Goal: Information Seeking & Learning: Find specific fact

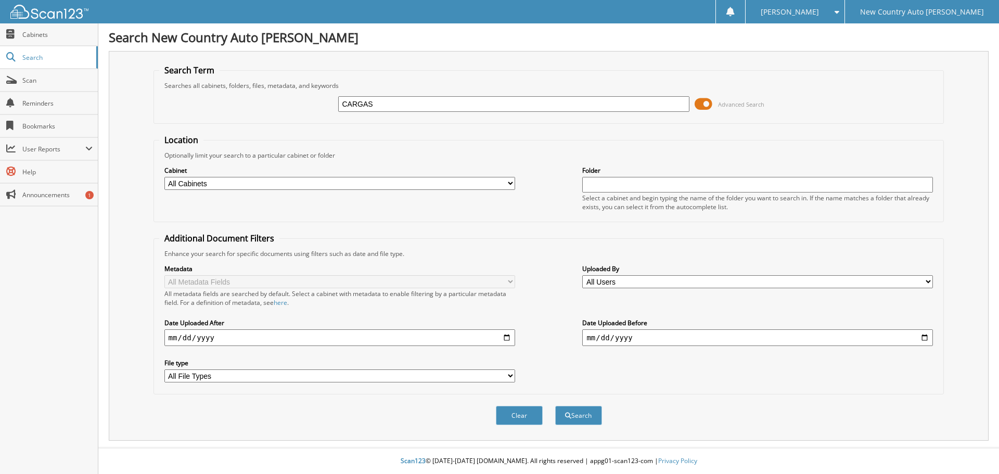
type input "CARGAS"
click at [555, 406] on button "Search" at bounding box center [578, 415] width 47 height 19
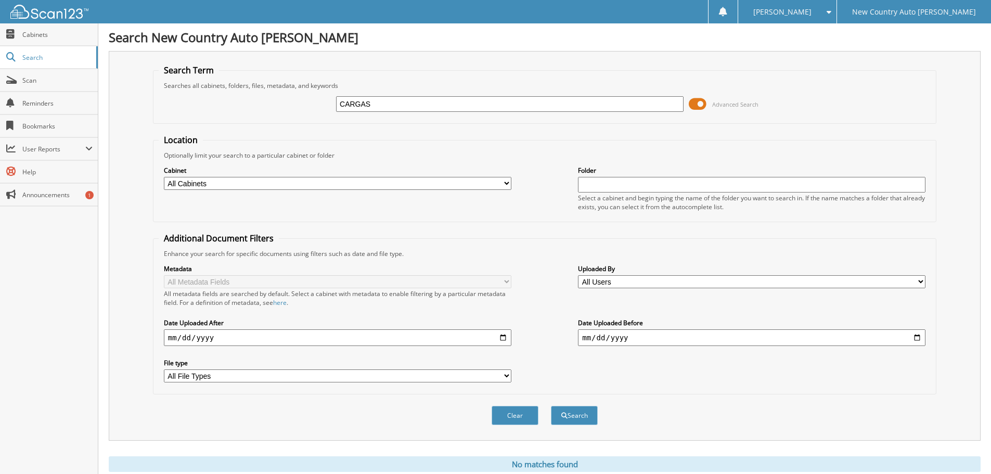
click at [389, 105] on input "CARGAS" at bounding box center [509, 104] width 347 height 16
click at [248, 92] on div "CARGAS Advanced Search" at bounding box center [545, 104] width 772 height 28
type input "VARGAS"
click at [551, 406] on button "Search" at bounding box center [574, 415] width 47 height 19
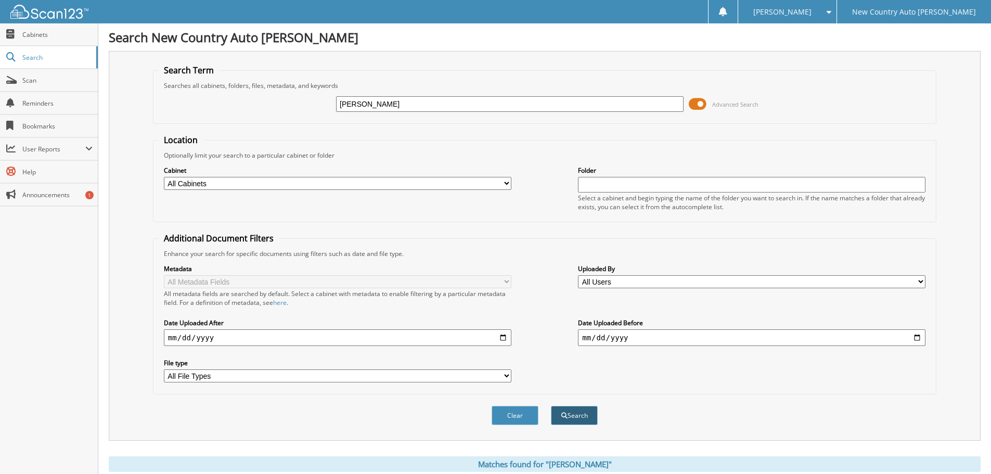
click at [577, 415] on button "Search" at bounding box center [574, 415] width 47 height 19
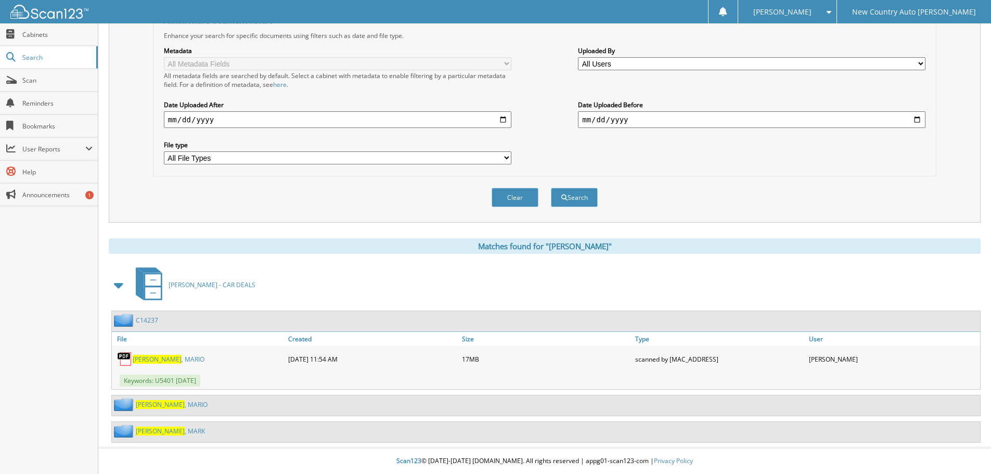
click at [161, 405] on link "VARGAS , MARIO" at bounding box center [172, 404] width 72 height 9
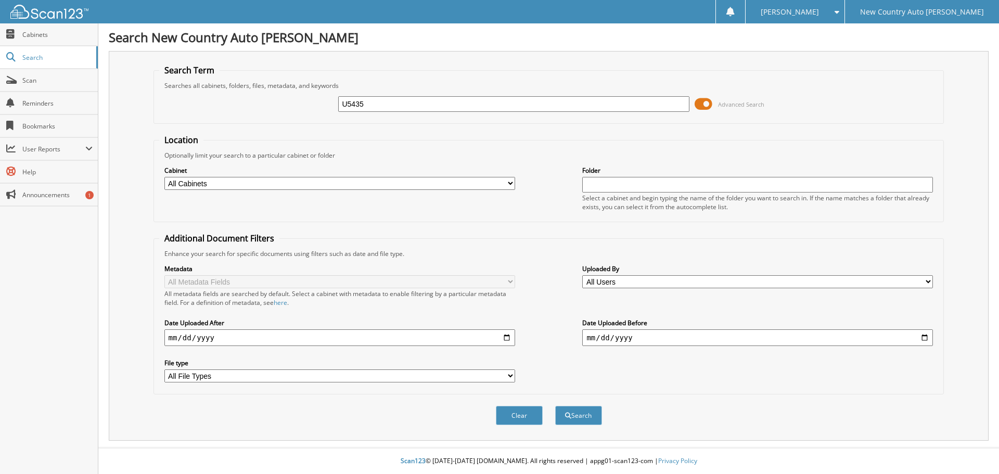
type input "U5435"
click at [555, 406] on button "Search" at bounding box center [578, 415] width 47 height 19
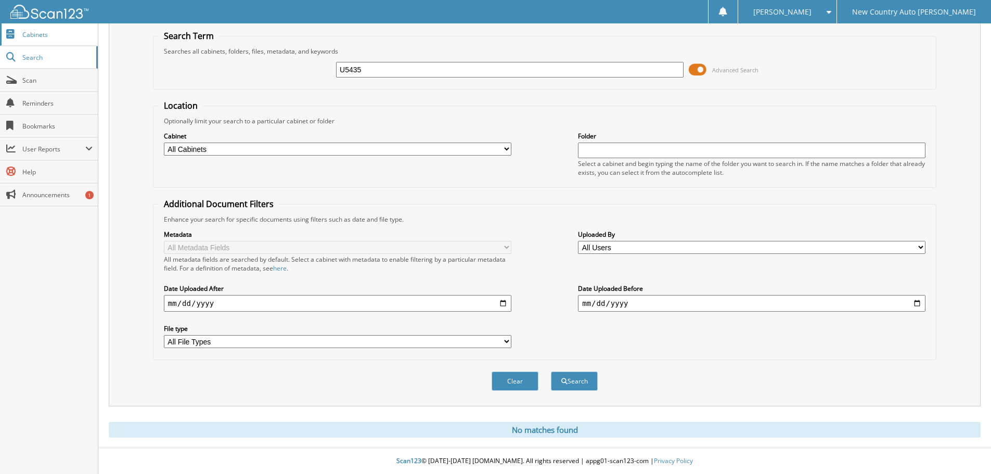
click at [43, 41] on link "Cabinets" at bounding box center [49, 34] width 98 height 22
